Goal: Transaction & Acquisition: Purchase product/service

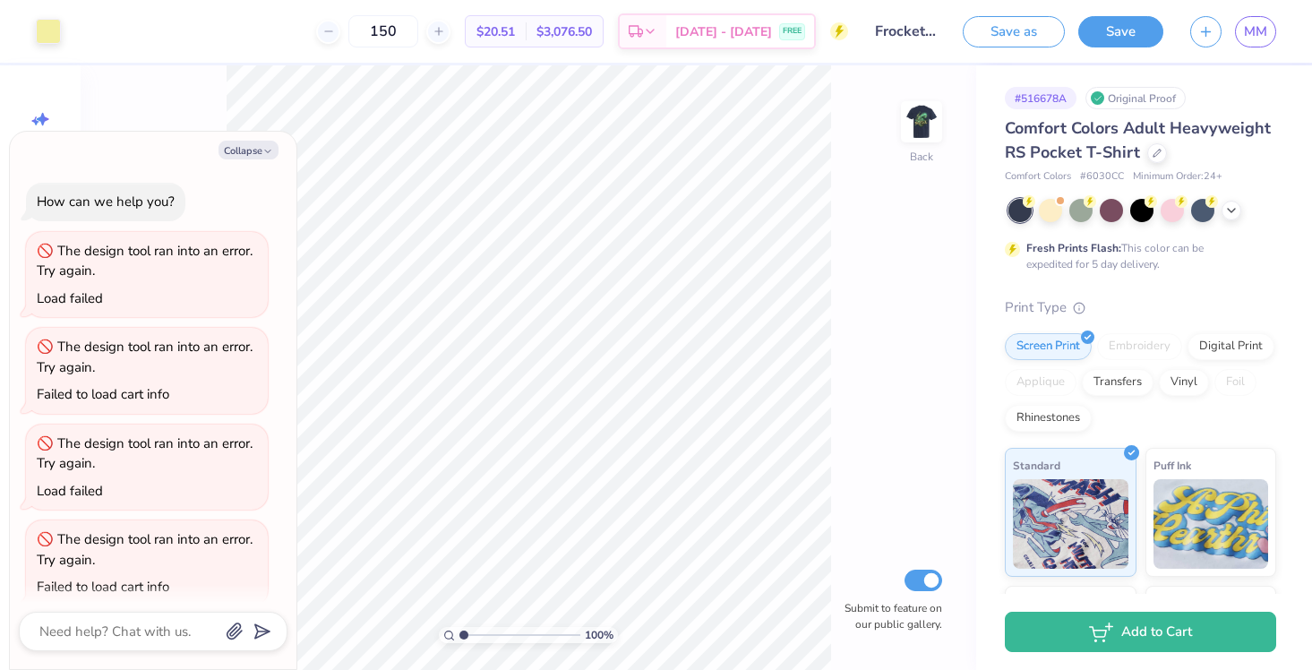
scroll to position [12, 0]
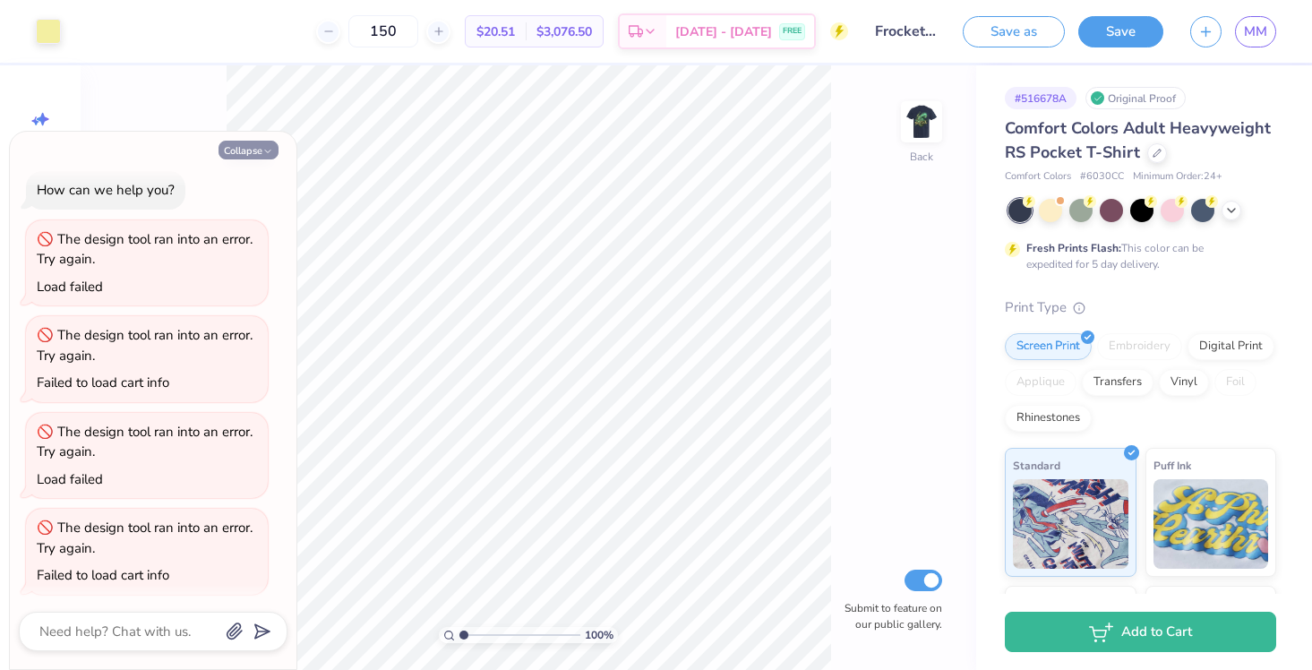
click at [249, 157] on button "Collapse" at bounding box center [248, 150] width 60 height 19
type textarea "x"
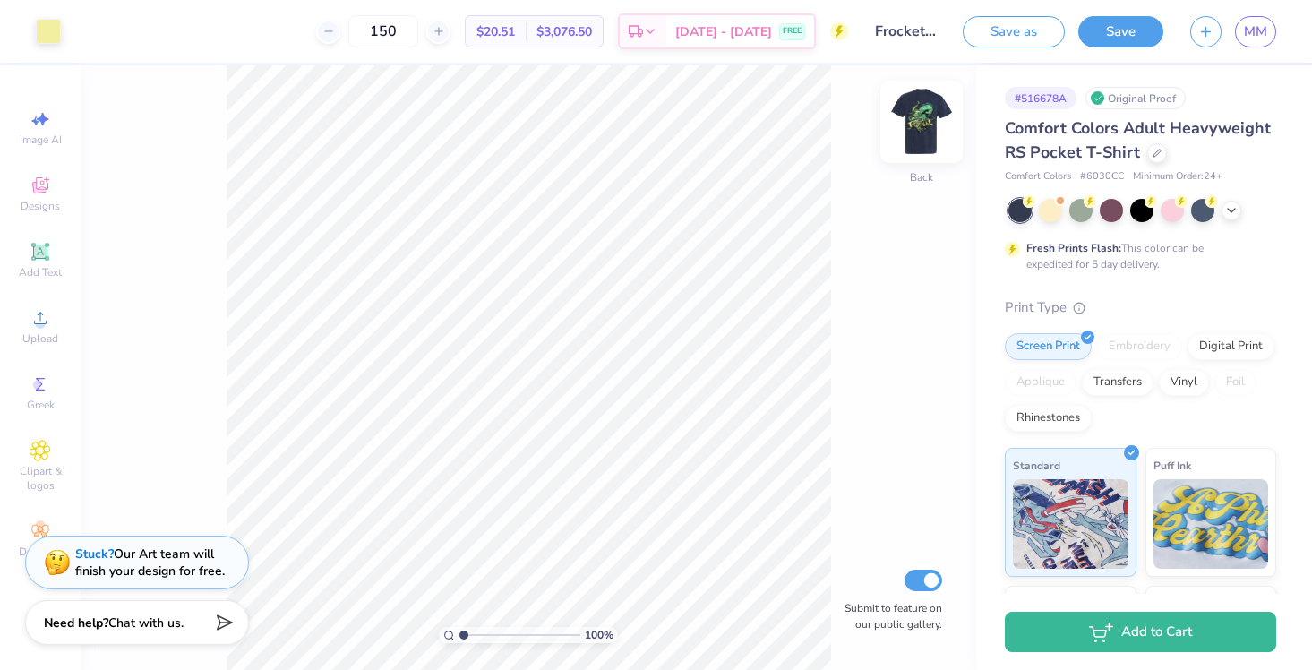
click at [913, 137] on img at bounding box center [922, 122] width 72 height 72
click at [913, 137] on img at bounding box center [922, 122] width 36 height 36
click at [1113, 24] on button "Save" at bounding box center [1120, 28] width 85 height 31
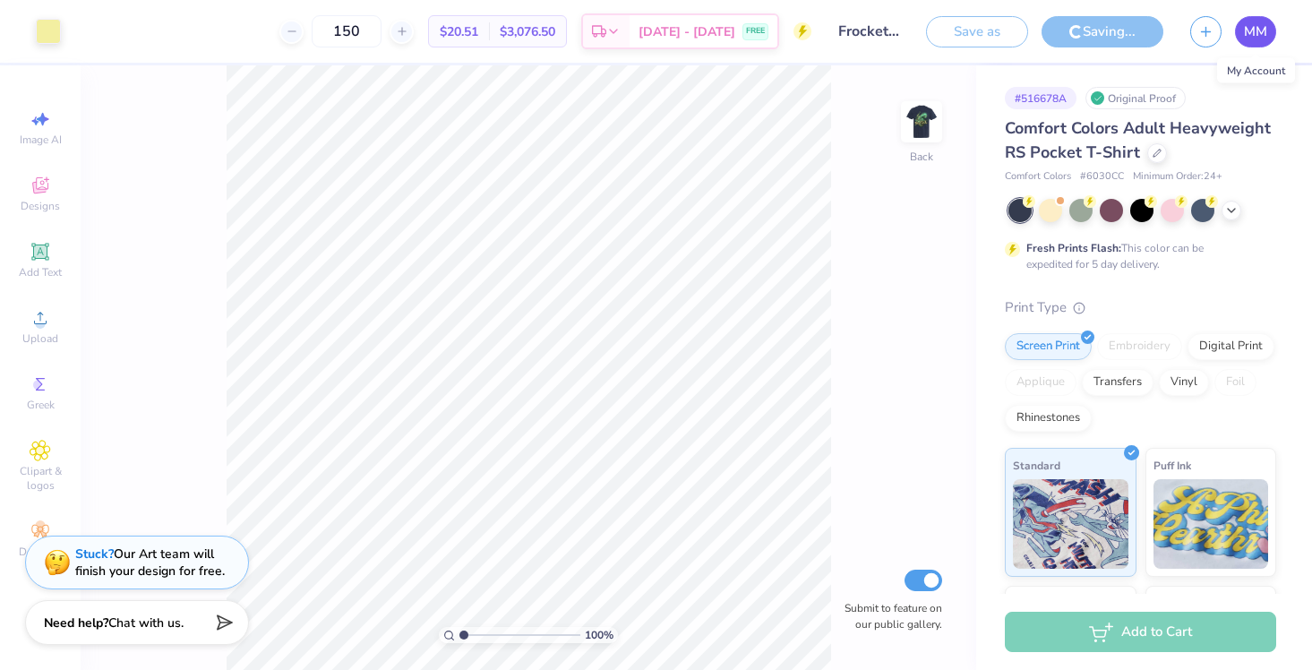
click at [1263, 36] on span "MM" at bounding box center [1255, 31] width 23 height 21
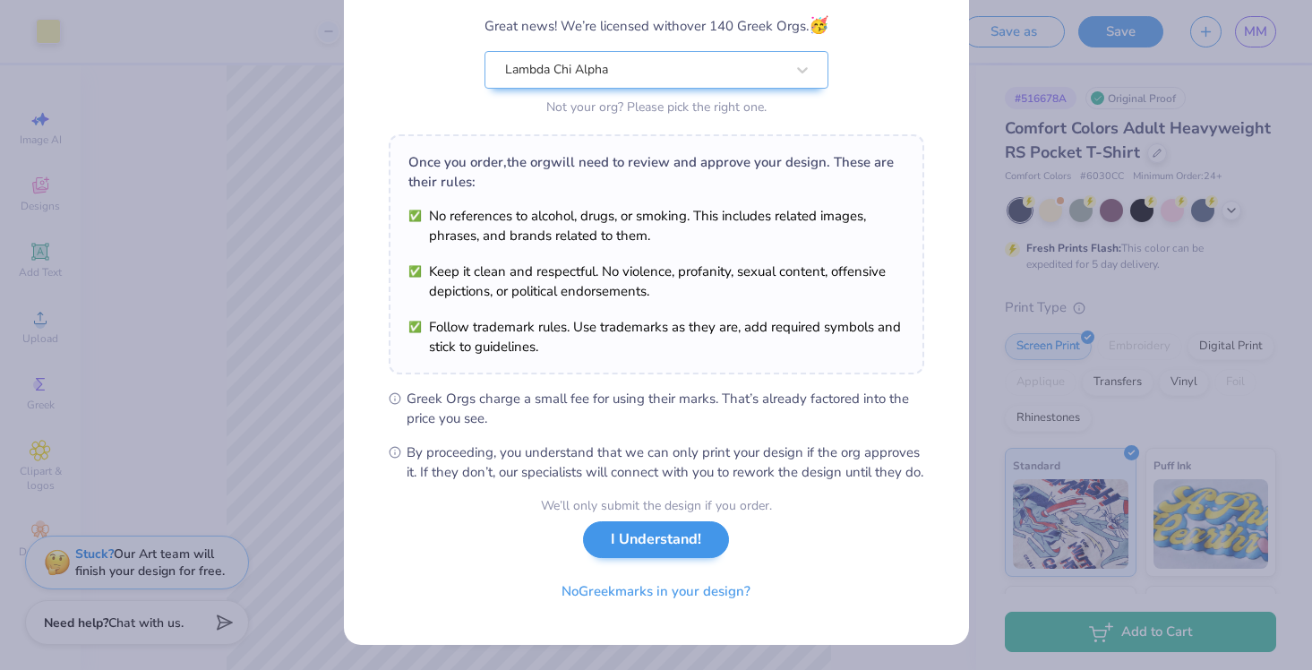
scroll to position [168, 0]
click at [628, 599] on button "No Greek marks in your design?" at bounding box center [655, 587] width 219 height 37
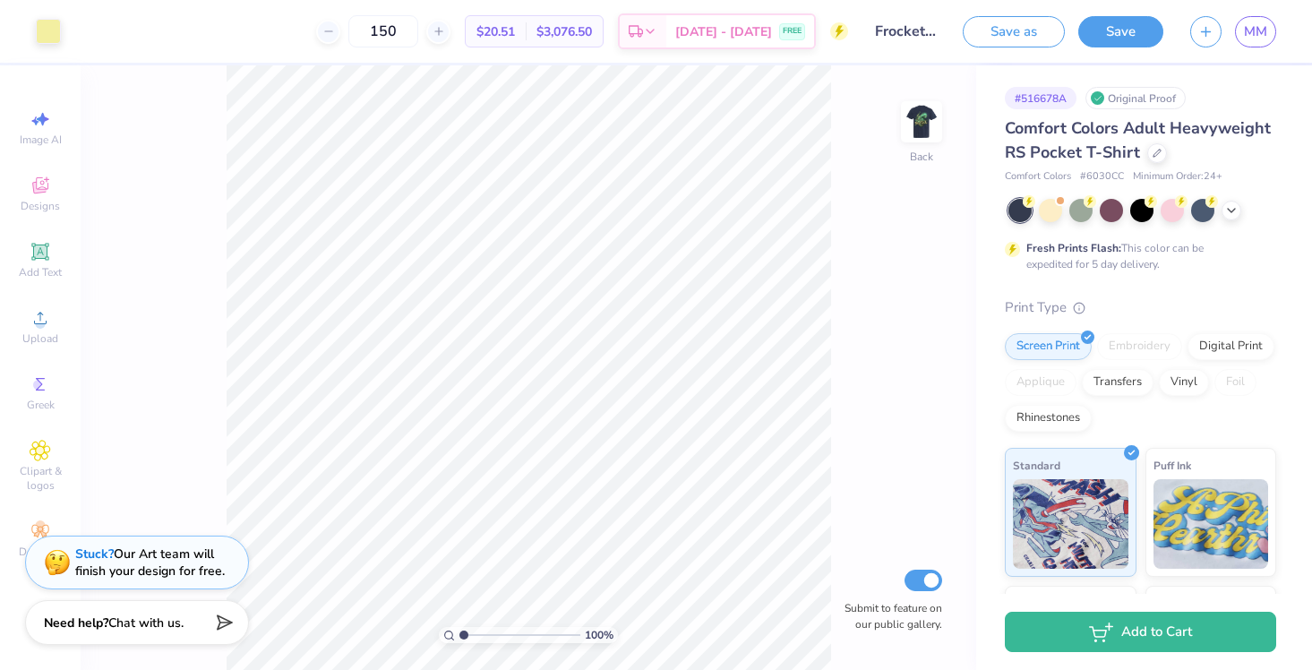
scroll to position [0, 0]
click at [919, 110] on img at bounding box center [922, 122] width 72 height 72
click at [1231, 213] on icon at bounding box center [1231, 208] width 14 height 14
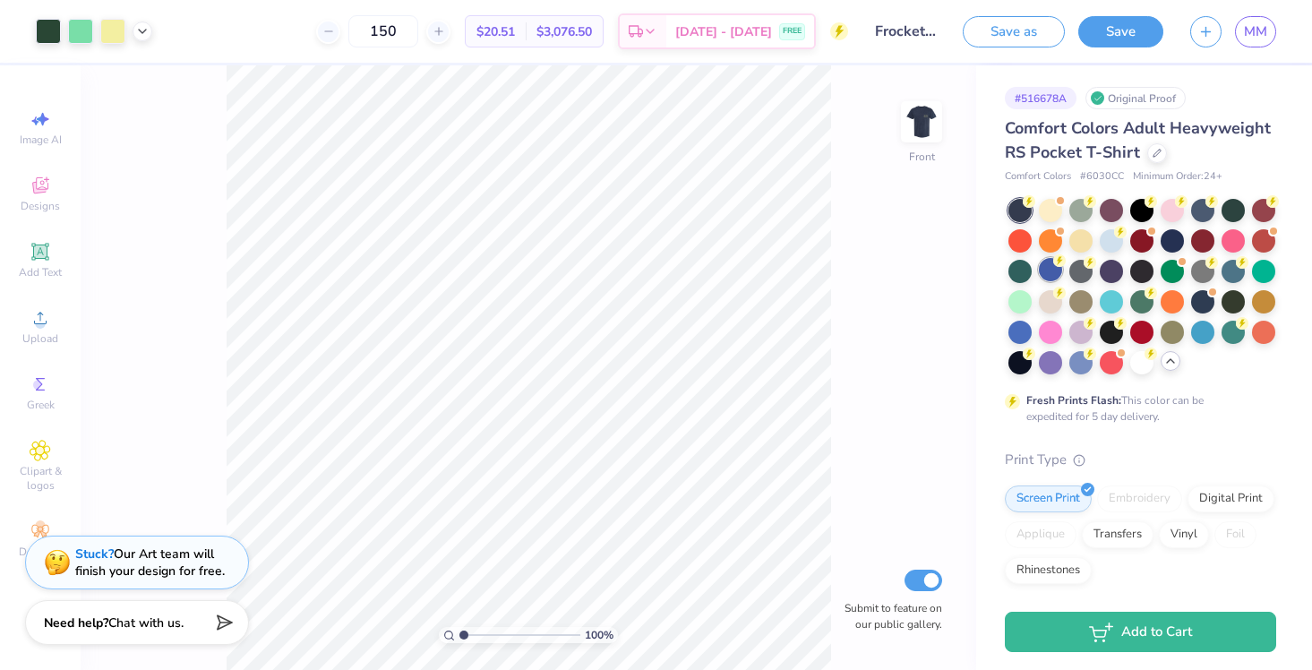
click at [1053, 264] on icon at bounding box center [1059, 260] width 13 height 13
click at [912, 115] on img at bounding box center [922, 122] width 72 height 72
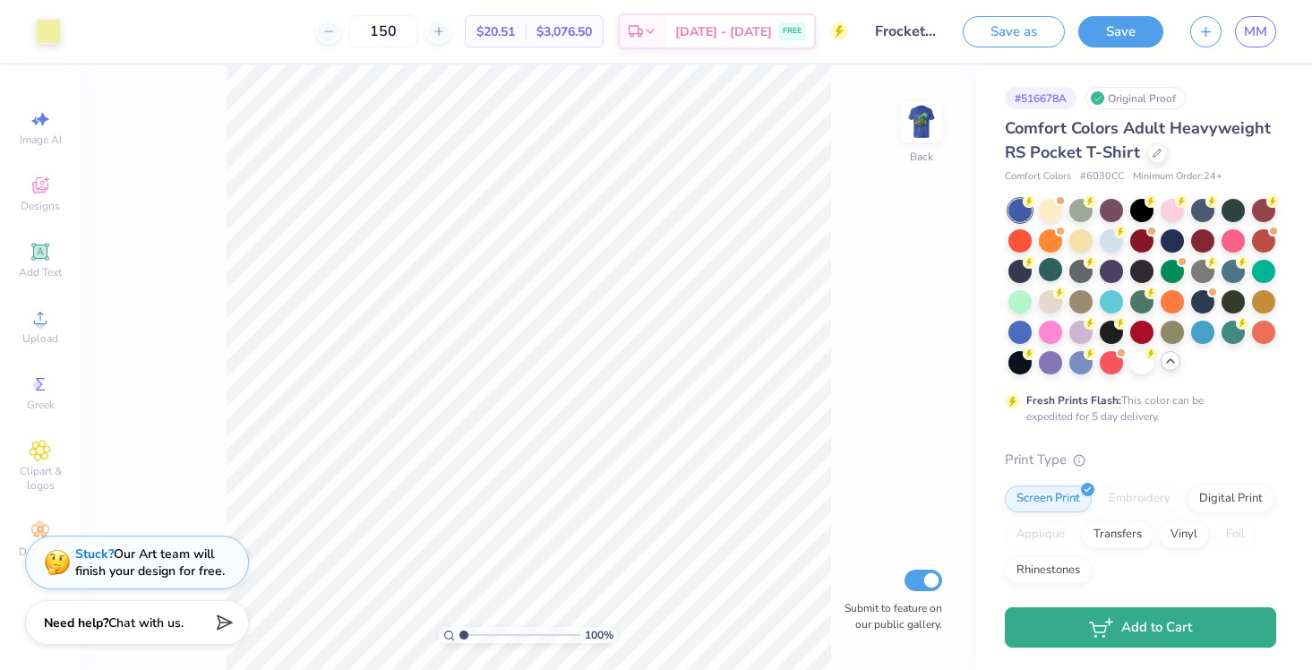
click at [1144, 630] on button "Add to Cart" at bounding box center [1140, 627] width 271 height 40
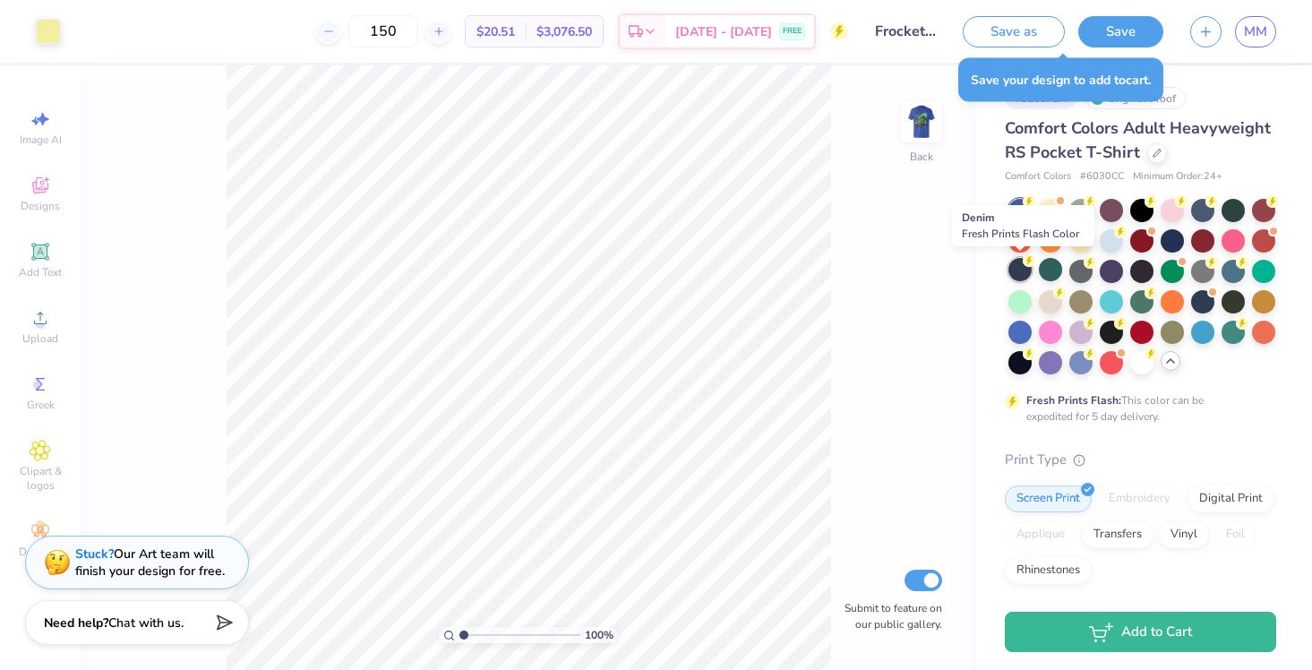
click at [1017, 274] on div at bounding box center [1019, 269] width 23 height 23
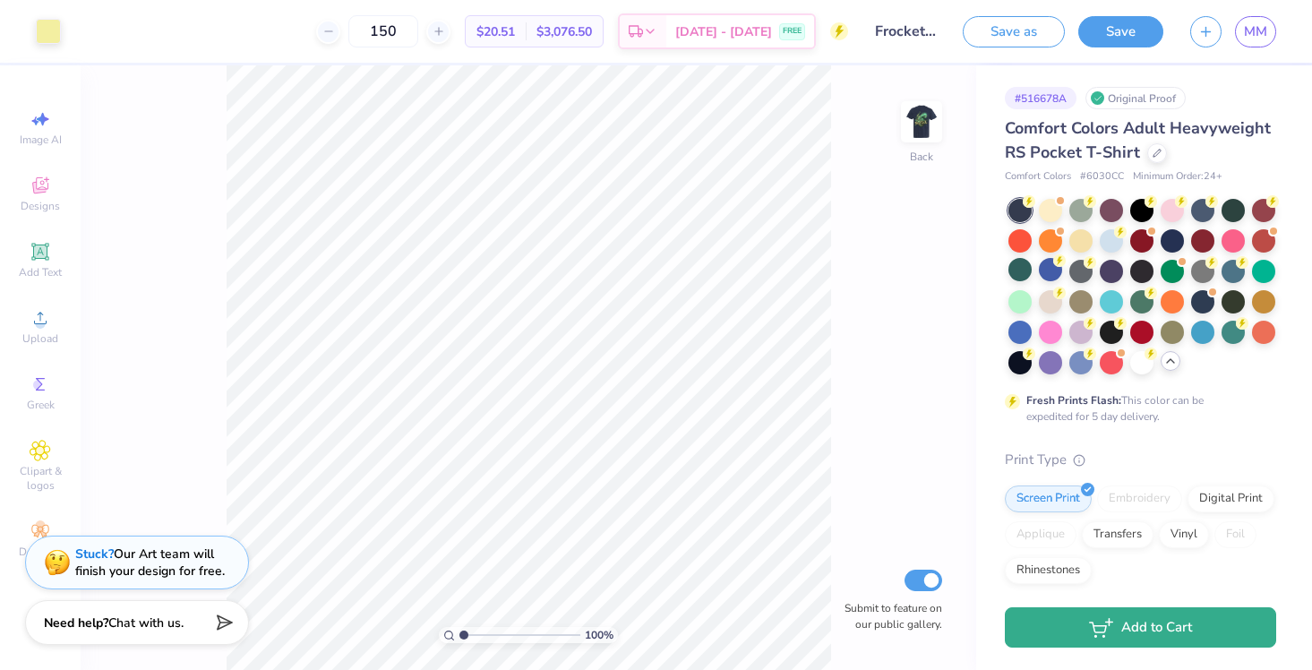
click at [1083, 622] on button "Add to Cart" at bounding box center [1140, 627] width 271 height 40
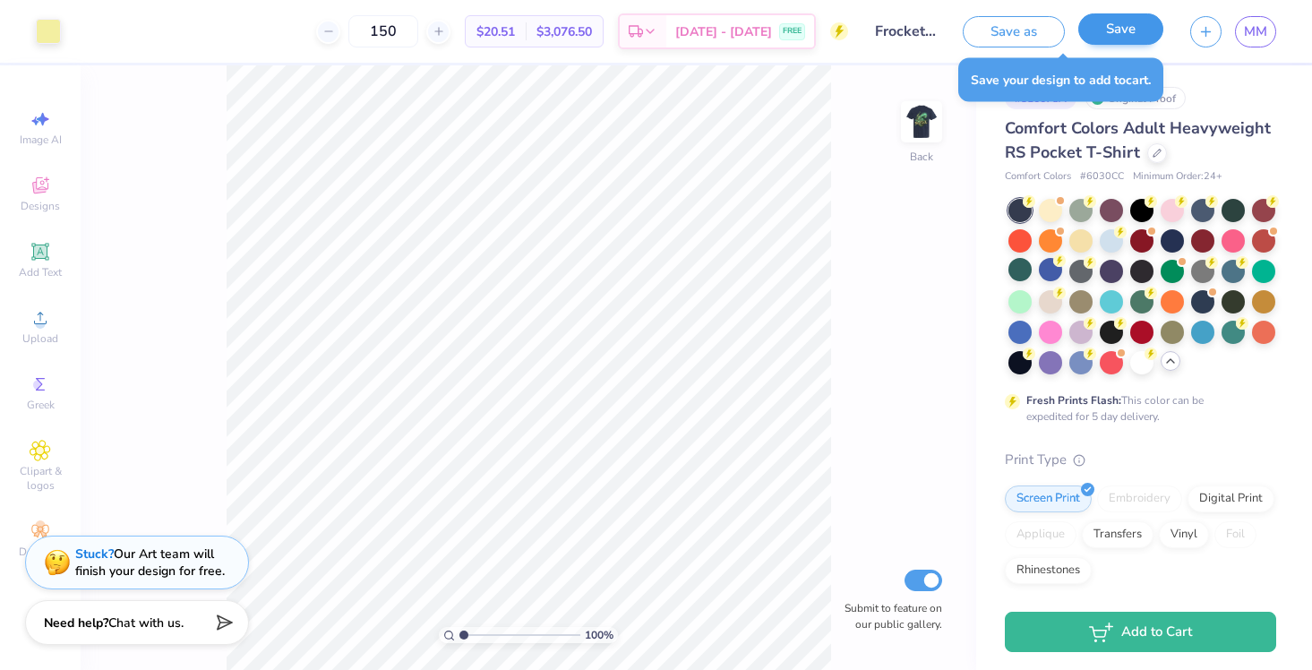
click at [1125, 24] on button "Save" at bounding box center [1120, 28] width 85 height 31
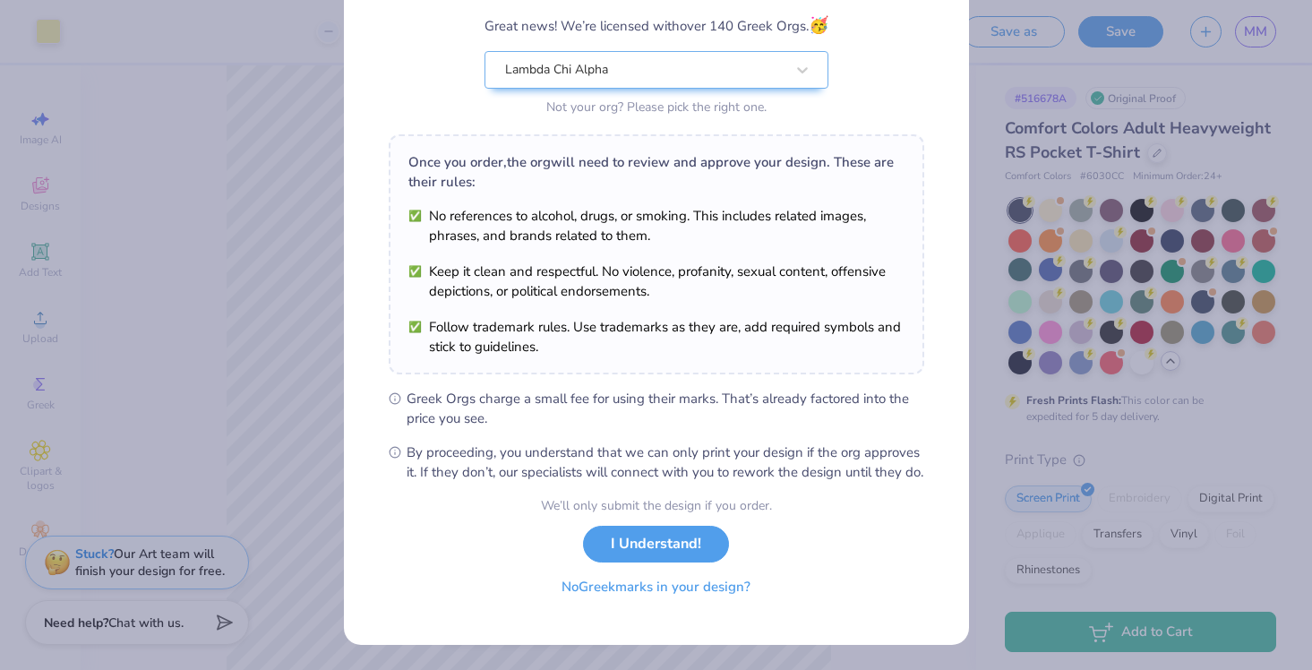
scroll to position [168, 0]
click at [729, 595] on button "No Greek marks in your design?" at bounding box center [655, 587] width 219 height 37
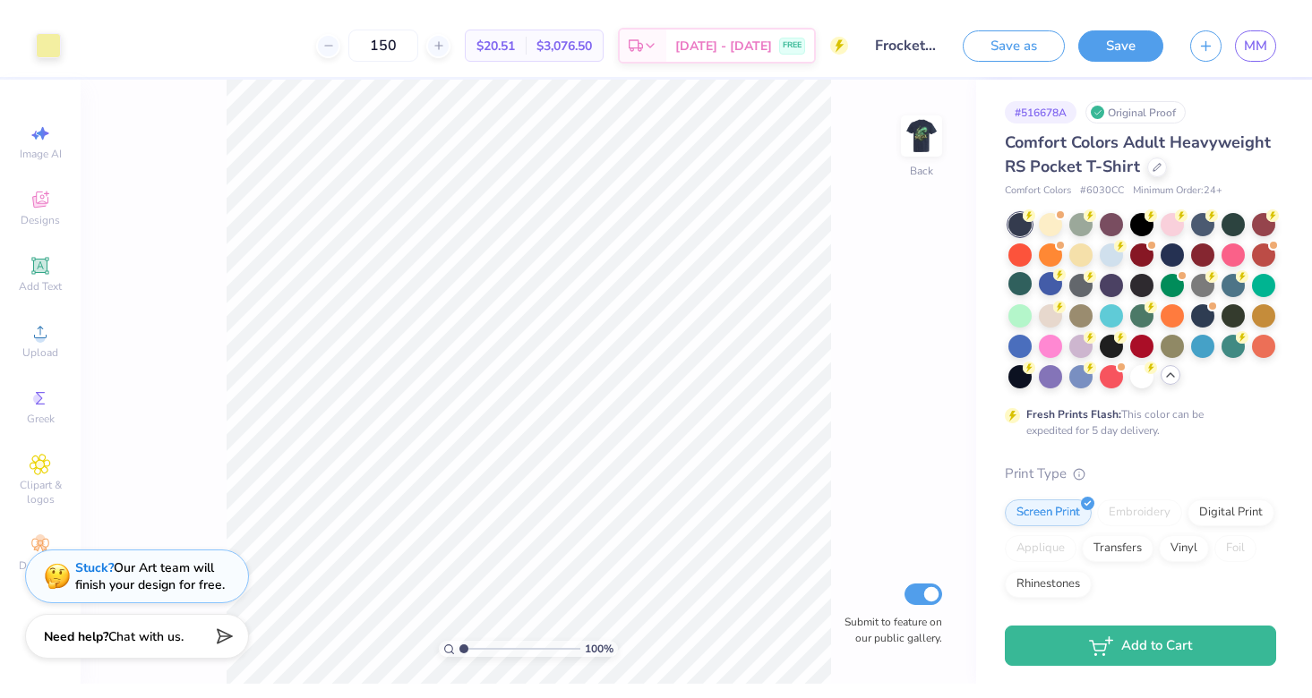
scroll to position [0, 0]
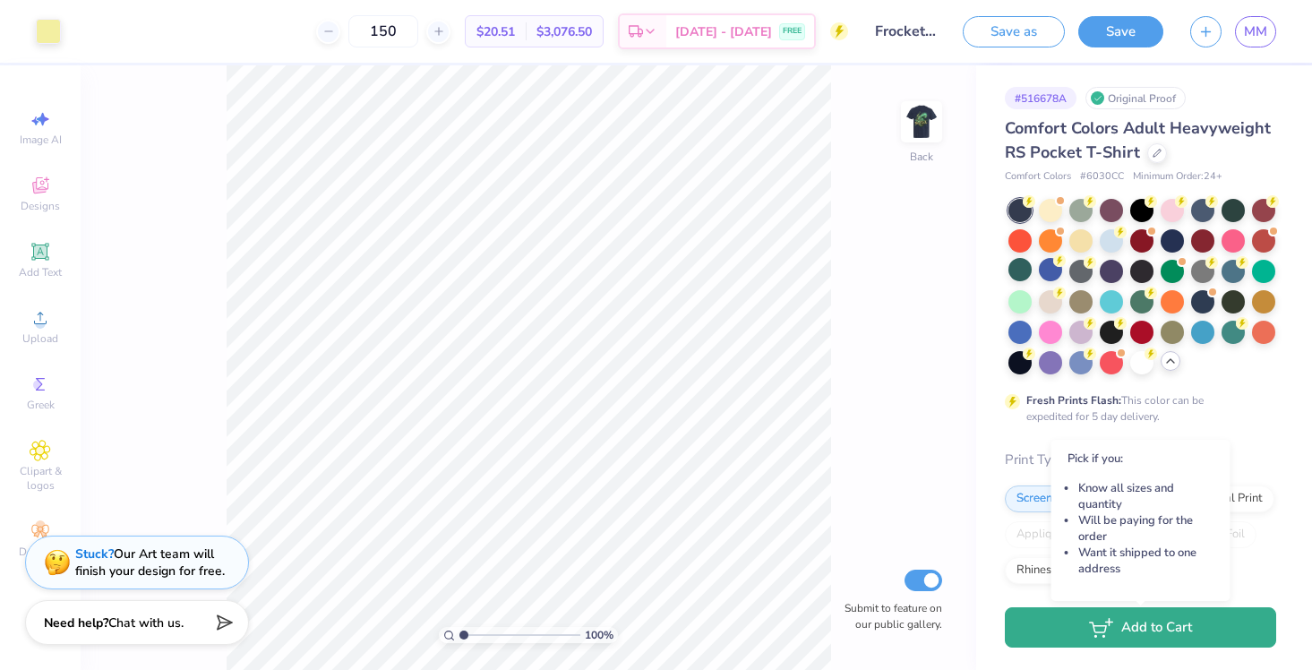
click at [1152, 630] on button "Add to Cart" at bounding box center [1140, 627] width 271 height 40
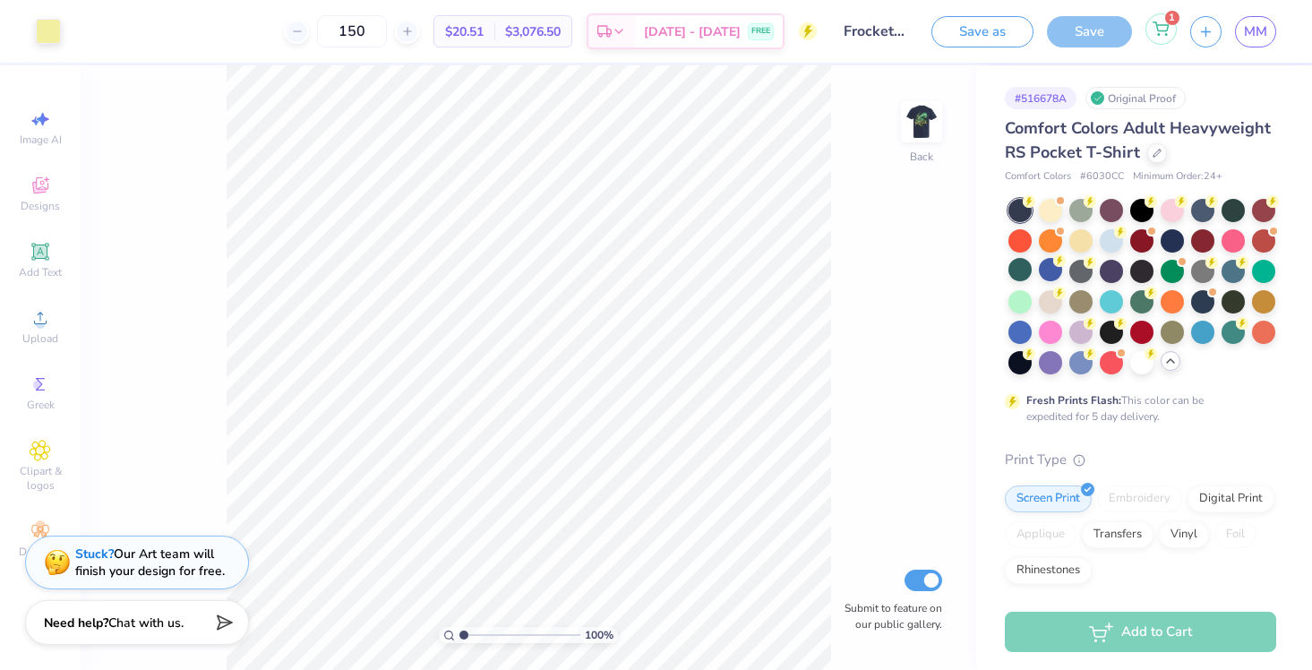
click at [1159, 31] on icon at bounding box center [1160, 26] width 15 height 9
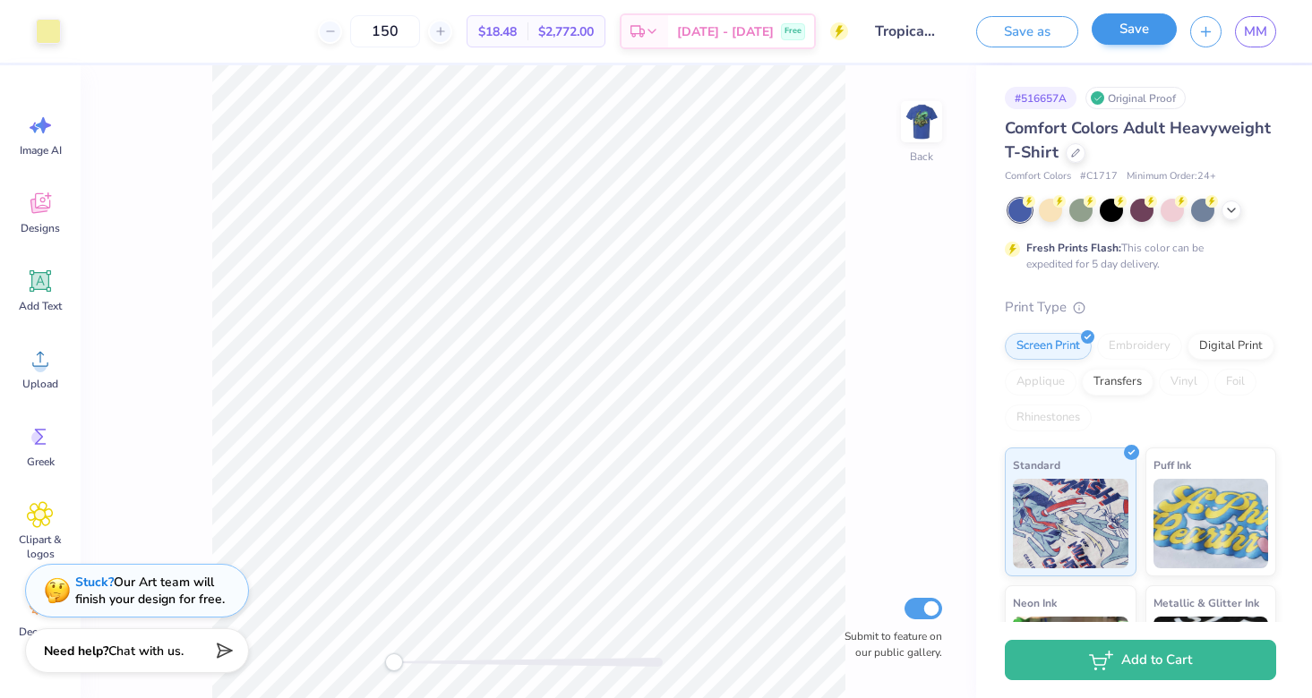
click at [1104, 40] on button "Save" at bounding box center [1134, 28] width 85 height 31
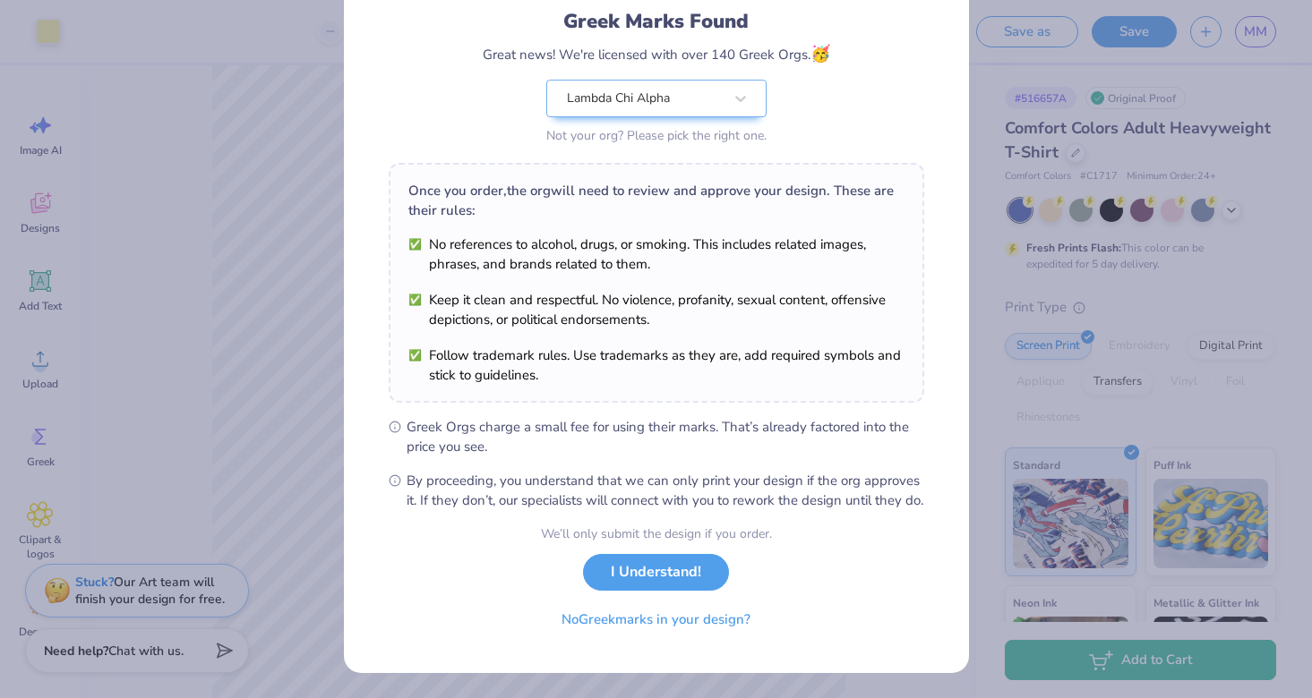
scroll to position [140, 0]
click at [665, 568] on button "I Understand!" at bounding box center [656, 568] width 146 height 37
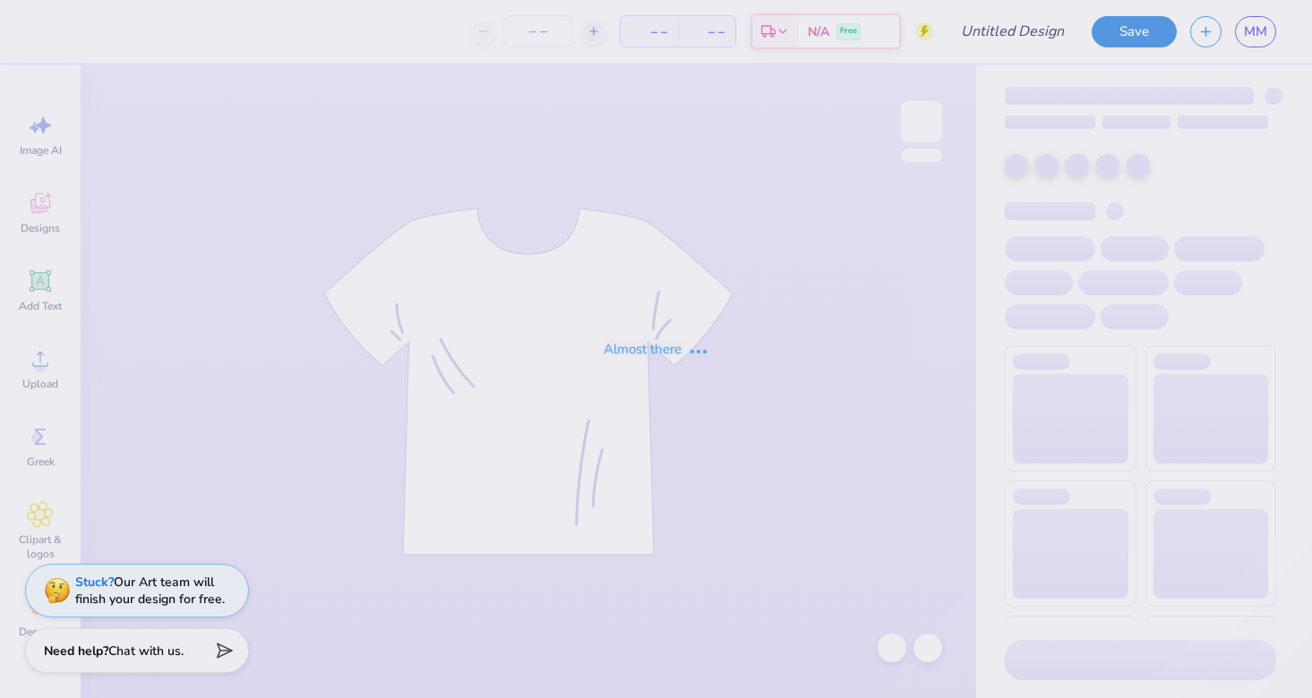
type input "Frocket Tropical Design"
type input "150"
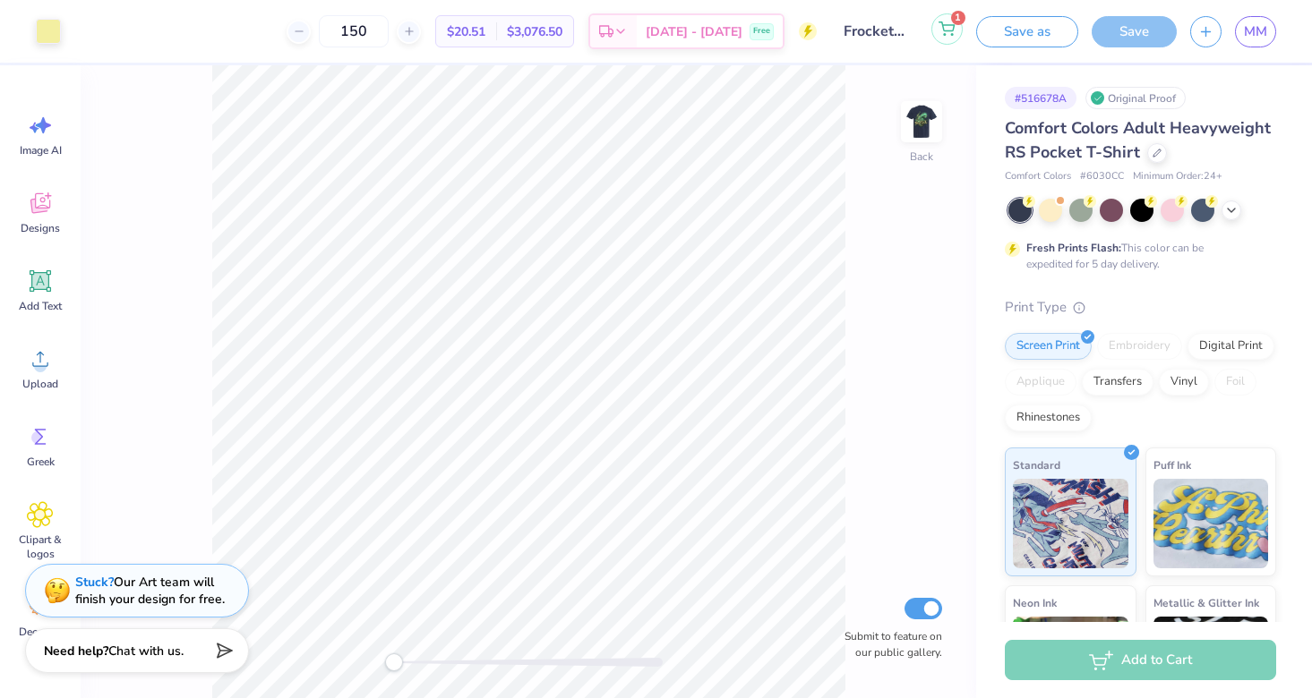
click at [947, 34] on icon at bounding box center [946, 28] width 16 height 14
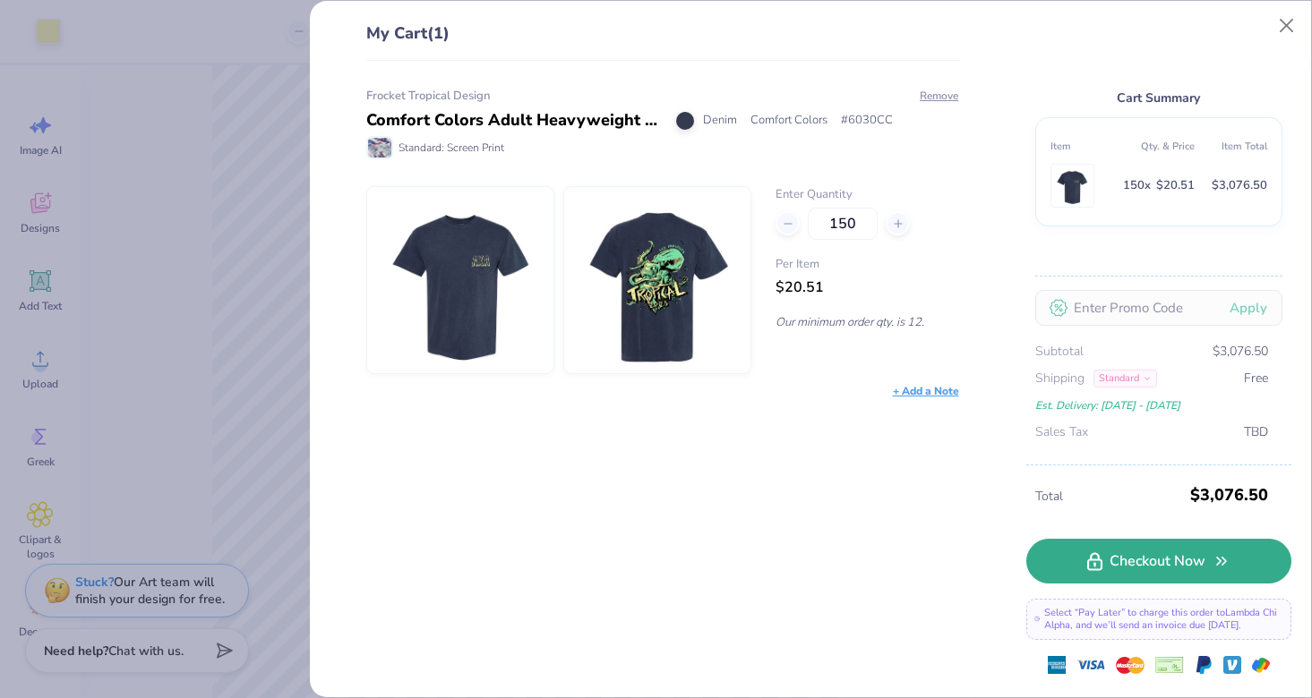
click at [1128, 563] on link "Checkout Now" at bounding box center [1158, 561] width 265 height 45
